Goal: Task Accomplishment & Management: Use online tool/utility

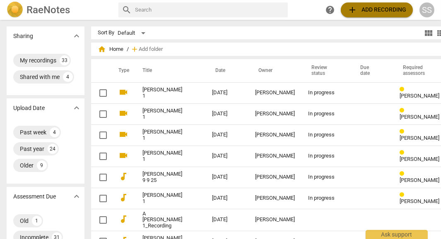
click at [378, 9] on span "add Add recording" at bounding box center [377, 10] width 59 height 10
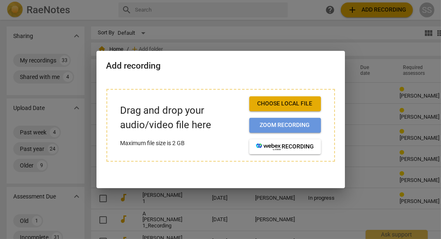
click at [270, 126] on span "Zoom recording" at bounding box center [285, 125] width 58 height 8
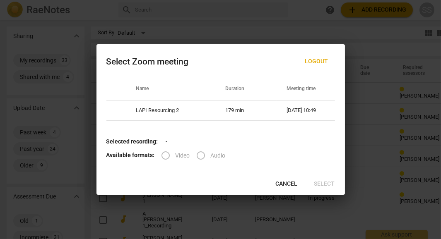
click at [169, 157] on label "Video" at bounding box center [173, 156] width 34 height 20
click at [251, 130] on div "Name Duration Meeting time LAPI Resourcing 2 179 min [DATE] 10:49" at bounding box center [221, 103] width 249 height 53
click at [164, 154] on label "Video" at bounding box center [173, 156] width 34 height 20
click at [163, 130] on div "Name Duration Meeting time LAPI Resourcing 2 179 min [DATE] 10:49" at bounding box center [221, 103] width 249 height 53
click at [295, 184] on span "Cancel" at bounding box center [287, 184] width 22 height 8
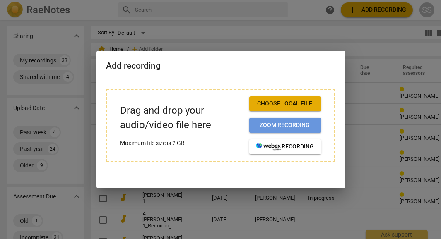
click at [279, 126] on span "Zoom recording" at bounding box center [285, 125] width 58 height 8
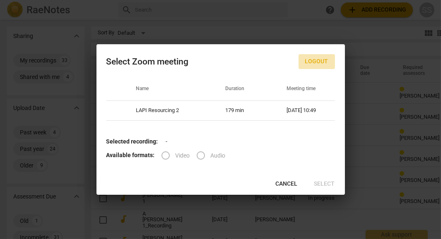
click at [319, 60] on span "Logout" at bounding box center [316, 62] width 23 height 8
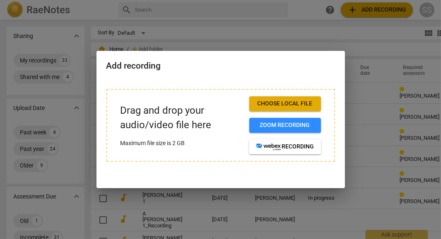
click at [336, 201] on div at bounding box center [220, 119] width 441 height 239
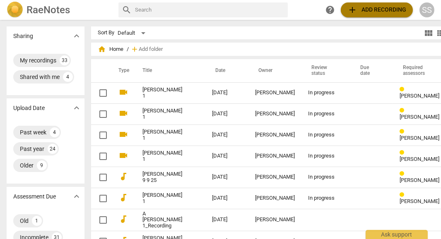
click at [382, 11] on span "add Add recording" at bounding box center [377, 10] width 59 height 10
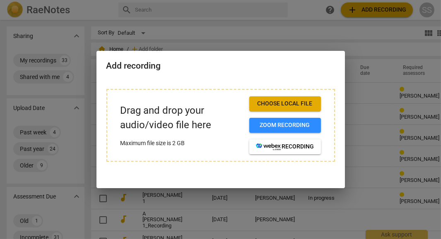
click at [369, 48] on div at bounding box center [220, 119] width 441 height 239
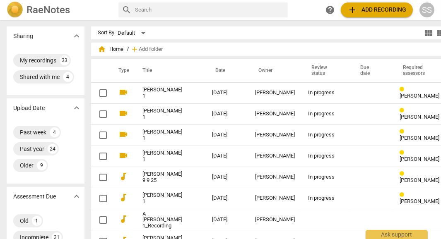
scroll to position [0, 9]
click at [384, 10] on span "add Add recording" at bounding box center [377, 10] width 59 height 10
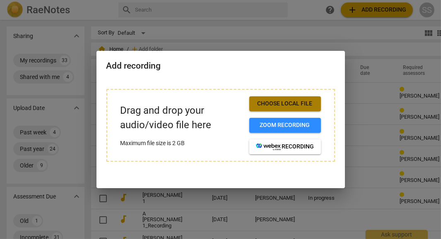
click at [295, 104] on span "Choose local file" at bounding box center [285, 104] width 58 height 8
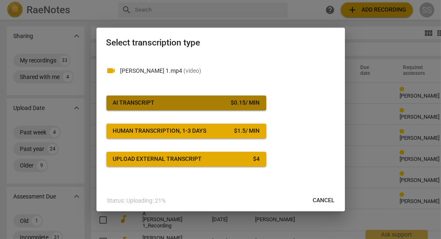
click at [200, 105] on span "AI Transcript $ 0.15 / min" at bounding box center [186, 103] width 147 height 8
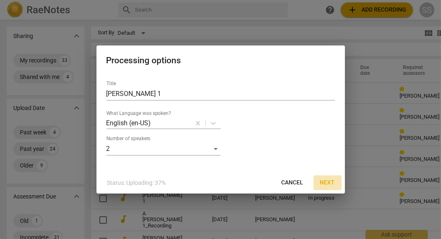
click at [326, 181] on span "Next" at bounding box center [327, 183] width 15 height 8
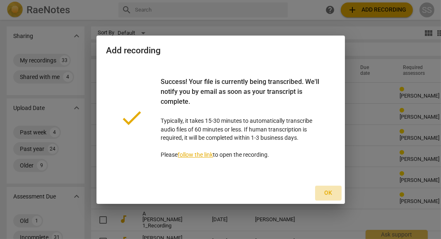
click at [328, 192] on span "Ok" at bounding box center [328, 193] width 13 height 8
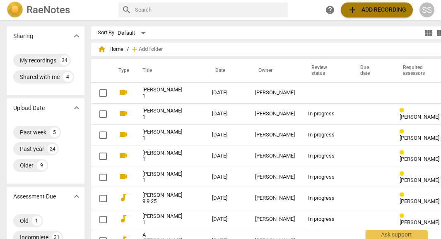
click at [372, 11] on span "add Add recording" at bounding box center [377, 10] width 59 height 10
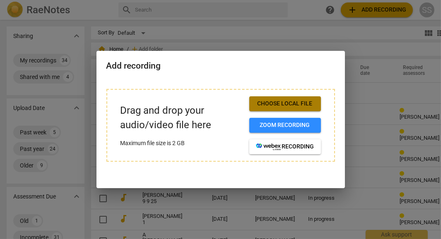
click at [285, 104] on span "Choose local file" at bounding box center [285, 104] width 58 height 8
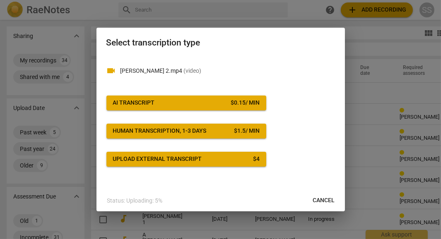
click at [180, 107] on span "AI Transcript $ 0.15 / min" at bounding box center [186, 103] width 147 height 8
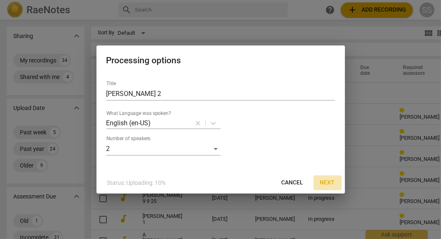
click at [327, 182] on span "Next" at bounding box center [327, 183] width 15 height 8
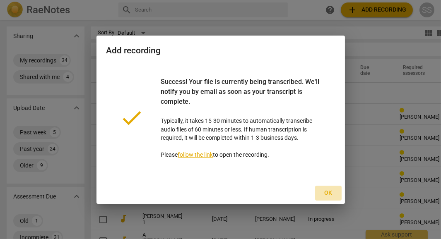
click at [330, 196] on span "Ok" at bounding box center [328, 193] width 13 height 8
